Goal: Find specific page/section: Find specific page/section

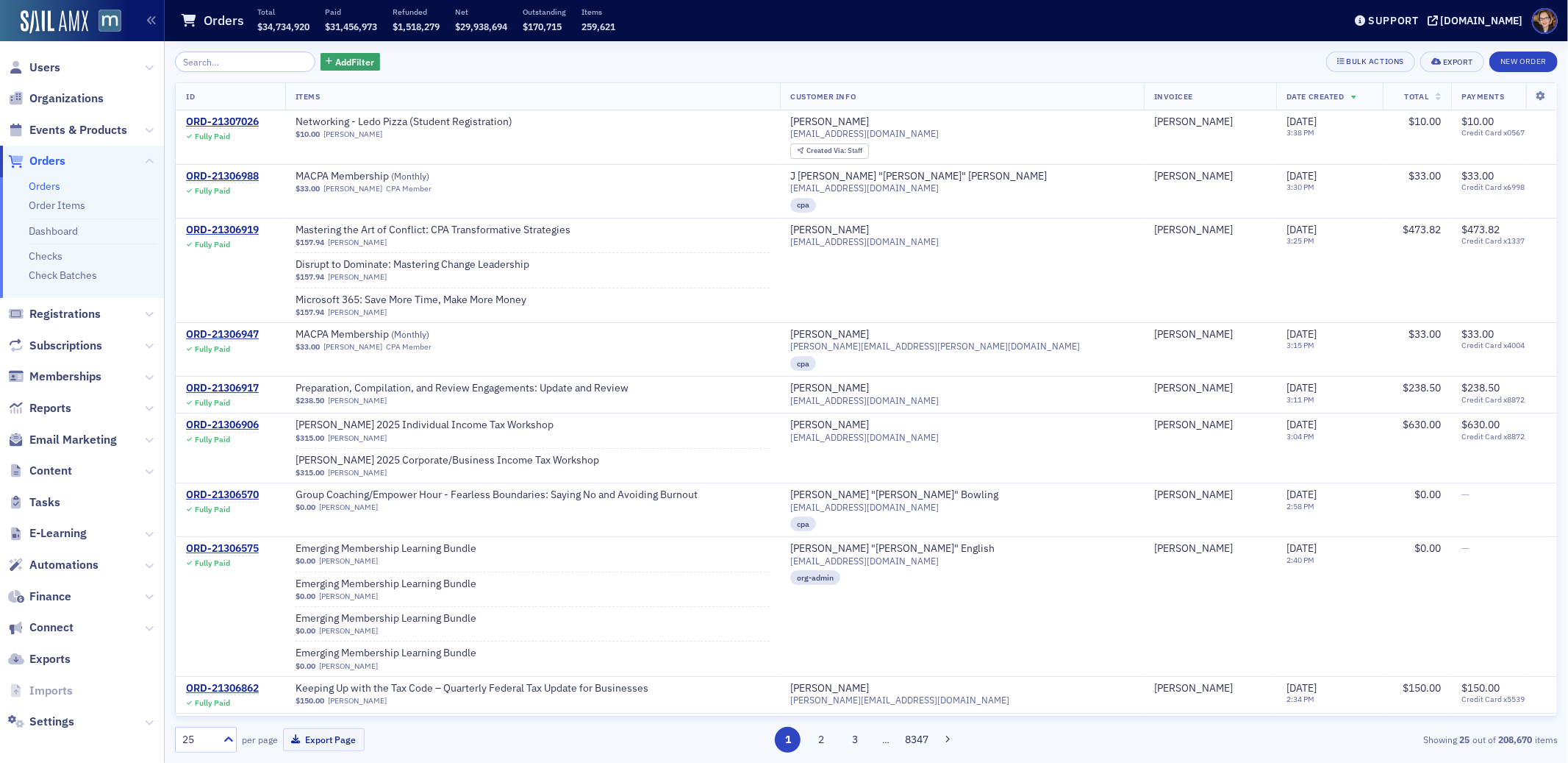
drag, startPoint x: 108, startPoint y: 126, endPoint x: 151, endPoint y: 82, distance: 61.5
click at [108, 126] on span "Events & Products" at bounding box center [78, 130] width 97 height 16
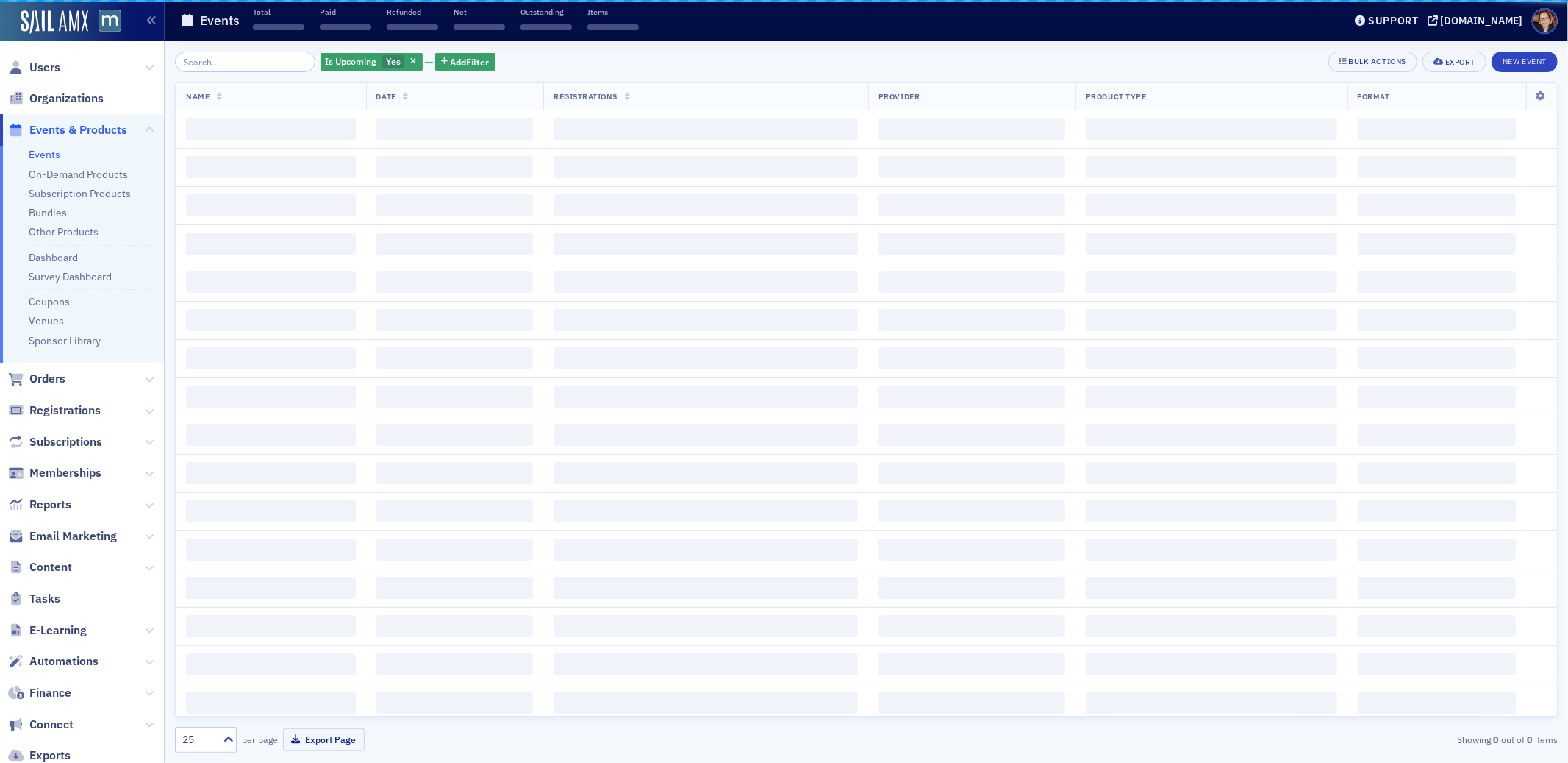
click at [237, 63] on input "search" at bounding box center [245, 62] width 141 height 21
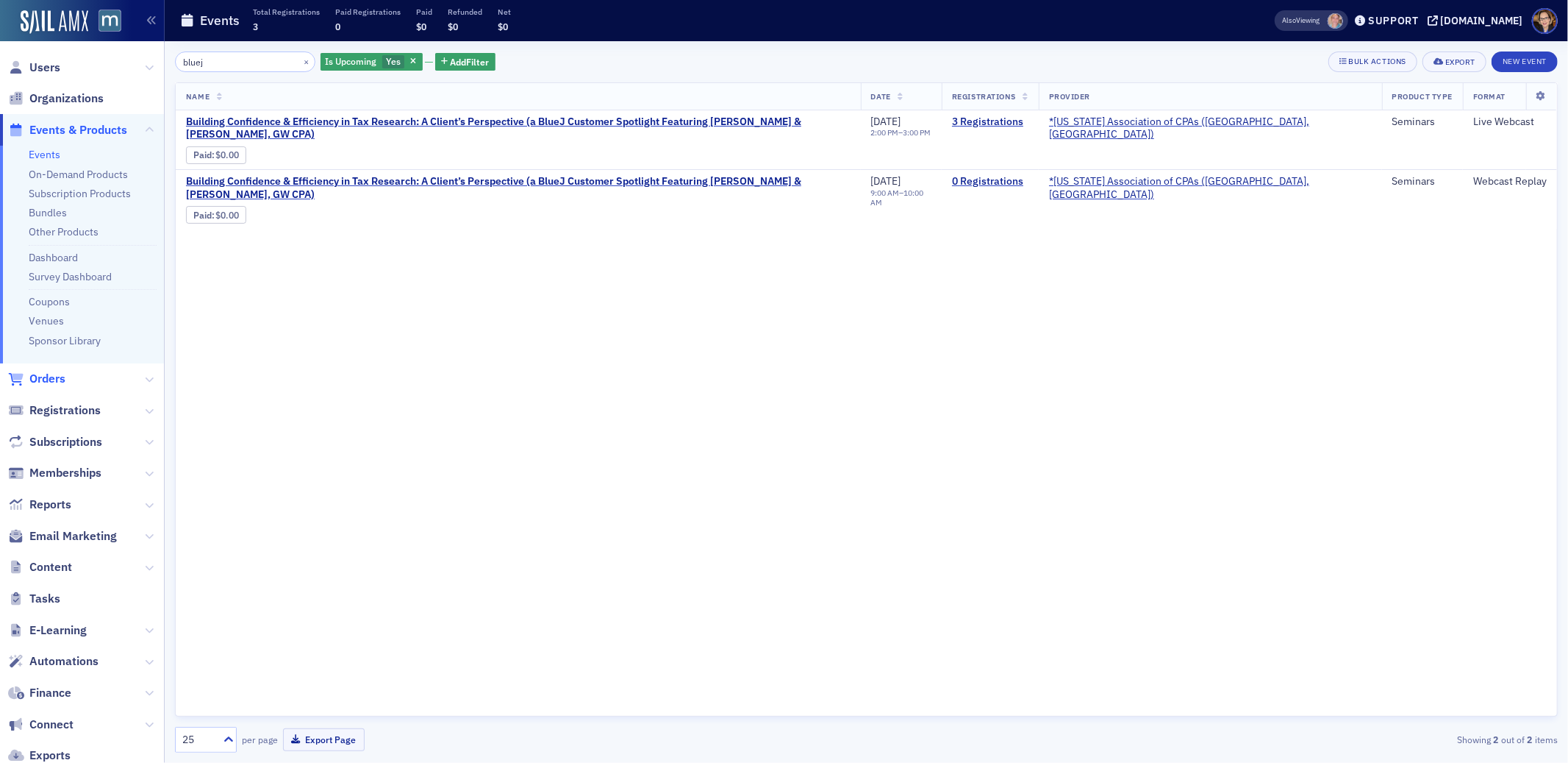
type input "bluej"
click at [50, 381] on span "Orders" at bounding box center [47, 378] width 36 height 16
